Goal: Task Accomplishment & Management: Manage account settings

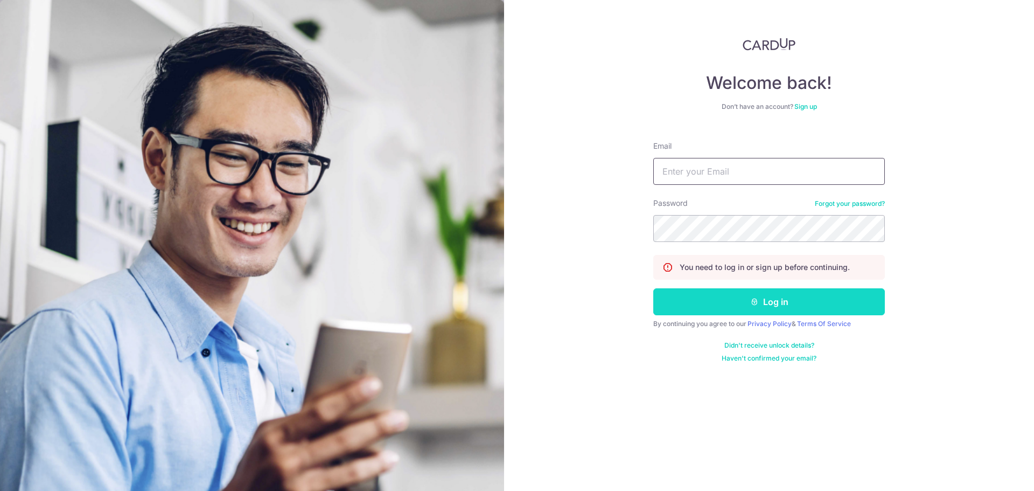
type input "[PERSON_NAME][EMAIL_ADDRESS][PERSON_NAME][DOMAIN_NAME]"
click at [678, 299] on button "Log in" at bounding box center [769, 301] width 232 height 27
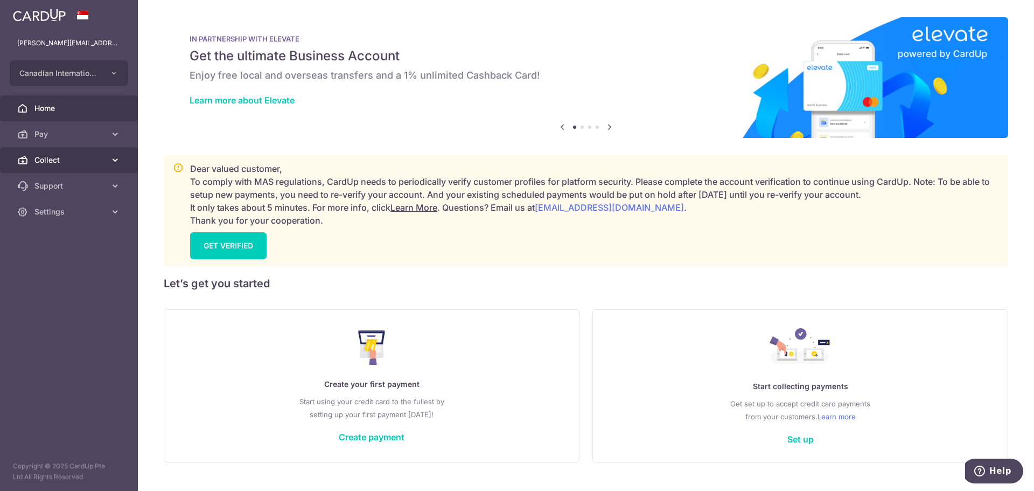
click at [103, 162] on span "Collect" at bounding box center [69, 160] width 71 height 11
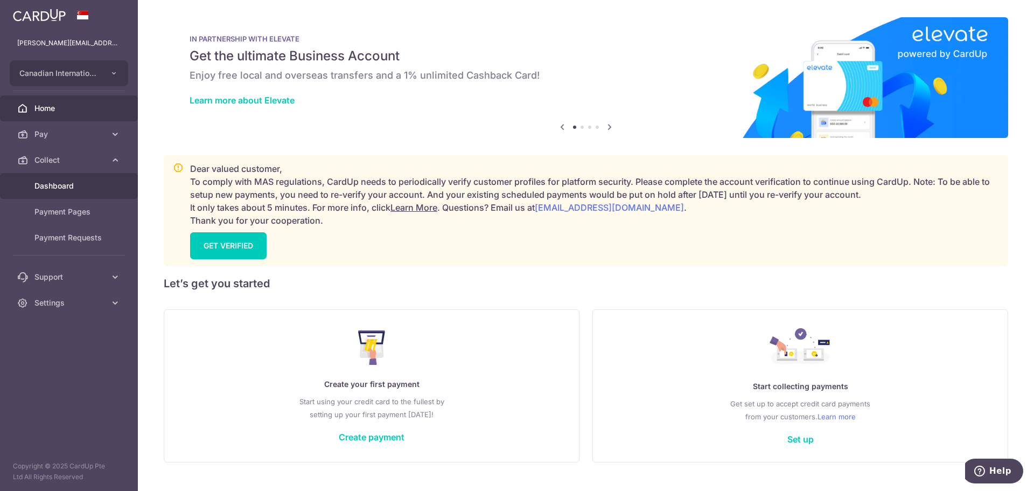
click at [96, 184] on span "Dashboard" at bounding box center [69, 185] width 71 height 11
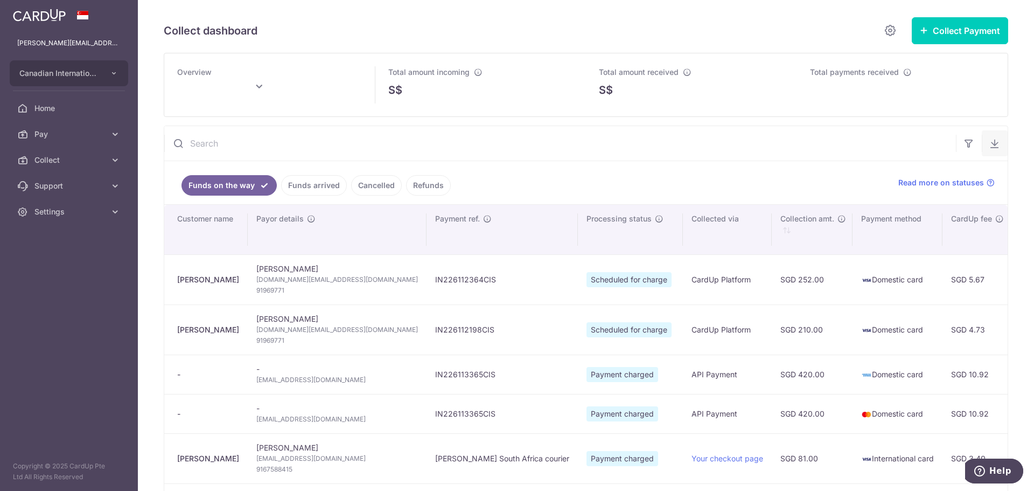
click at [989, 143] on icon "button" at bounding box center [994, 143] width 11 height 11
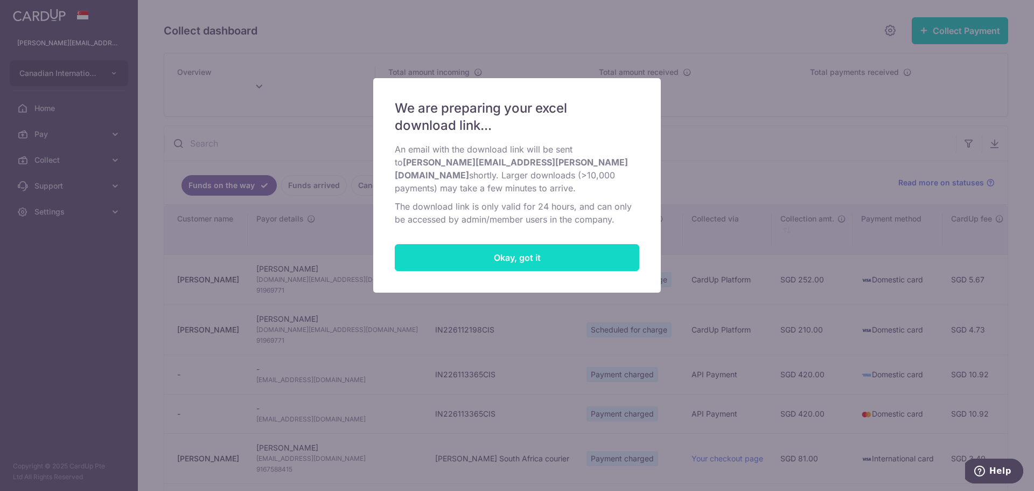
click at [534, 247] on button "Okay, got it" at bounding box center [517, 257] width 245 height 27
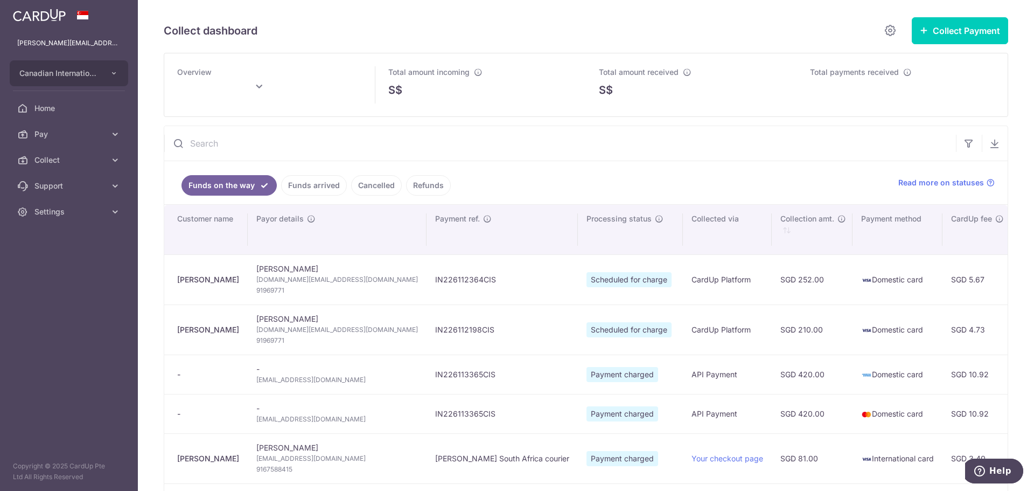
type input "September 2025"
